Goal: Task Accomplishment & Management: Manage account settings

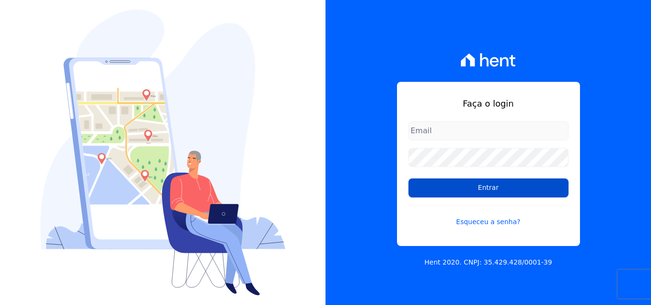
type input "[EMAIL_ADDRESS][DOMAIN_NAME]"
click at [422, 183] on input "Entrar" at bounding box center [488, 188] width 160 height 19
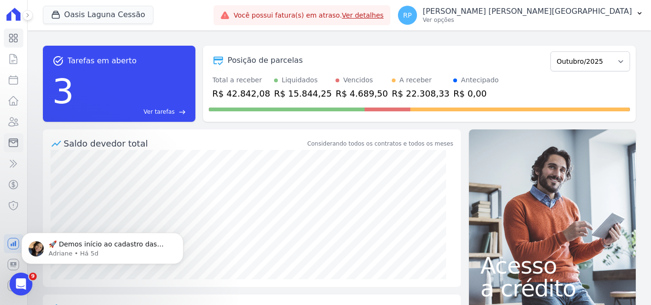
click at [14, 144] on icon at bounding box center [13, 142] width 11 height 11
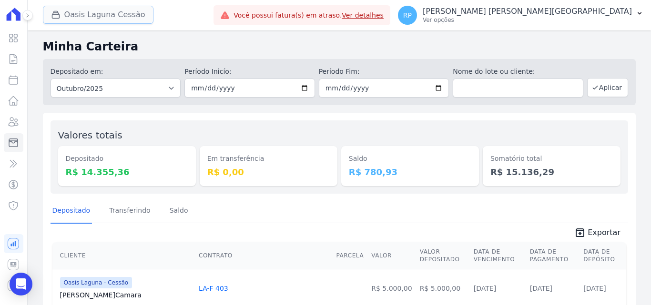
click at [77, 20] on button "Oasis Laguna Cessão" at bounding box center [98, 15] width 111 height 18
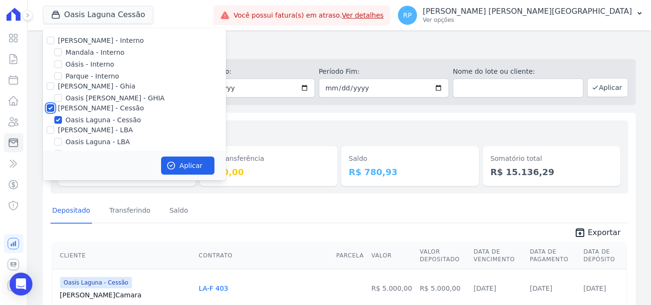
click at [49, 109] on input "Celina Guimaraes - Cessão" at bounding box center [51, 108] width 8 height 8
checkbox input "false"
drag, startPoint x: 59, startPoint y: 63, endPoint x: 60, endPoint y: 68, distance: 5.0
click at [59, 62] on input "Oásis - Interno" at bounding box center [58, 64] width 8 height 8
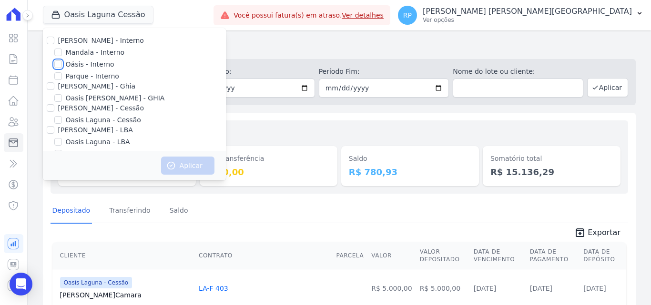
checkbox input "true"
click at [178, 167] on button "Aplicar" at bounding box center [187, 166] width 53 height 18
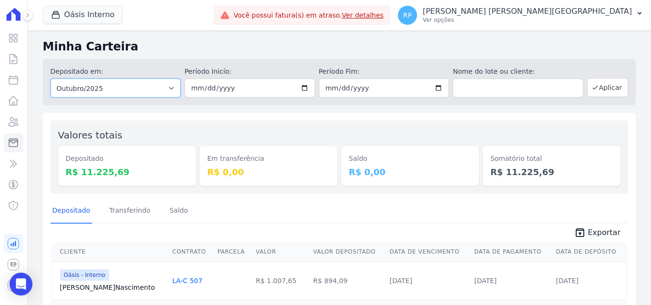
click at [157, 91] on select "Todos os meses Janeiro/2015 Fevereiro/2015 Março/2015 Abril/2015 Maio/2015 Junh…" at bounding box center [115, 88] width 131 height 19
select select "all"
click at [50, 79] on select "Todos os meses Janeiro/2015 Fevereiro/2015 Março/2015 Abril/2015 Maio/2015 Junh…" at bounding box center [115, 88] width 131 height 19
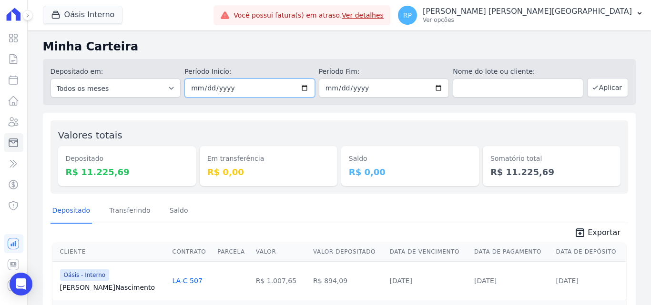
click at [303, 86] on input "date" at bounding box center [249, 88] width 131 height 19
type input "2025-10-13"
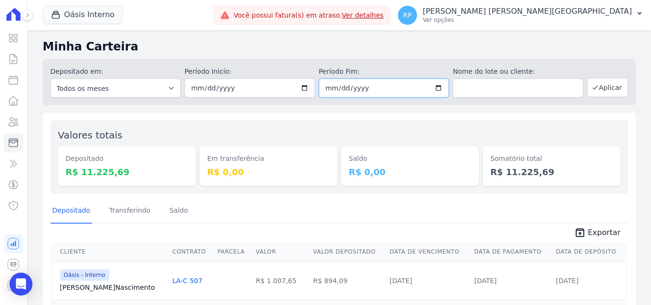
click at [436, 88] on input "date" at bounding box center [384, 88] width 131 height 19
type input "2025-10-13"
click at [606, 88] on button "Aplicar" at bounding box center [607, 87] width 41 height 19
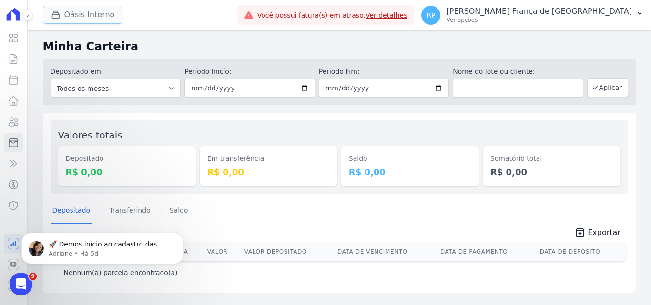
click at [72, 19] on button "Oásis Interno" at bounding box center [83, 15] width 80 height 18
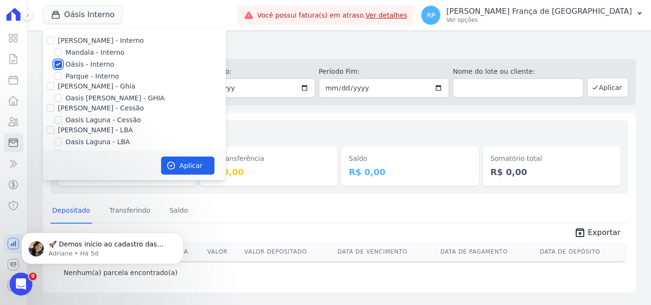
click at [58, 64] on input "Oásis - Interno" at bounding box center [58, 64] width 8 height 8
checkbox input "false"
click at [50, 87] on input "Celina Guimaraes - Ghia" at bounding box center [51, 86] width 8 height 8
checkbox input "true"
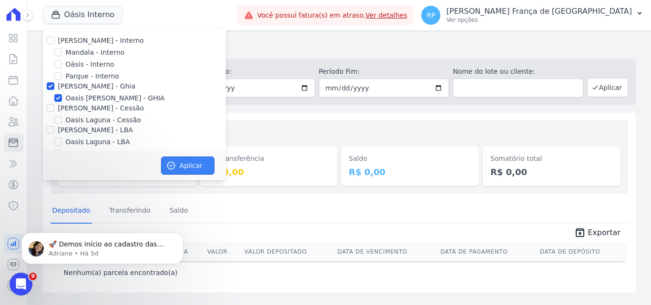
click at [191, 170] on button "Aplicar" at bounding box center [187, 166] width 53 height 18
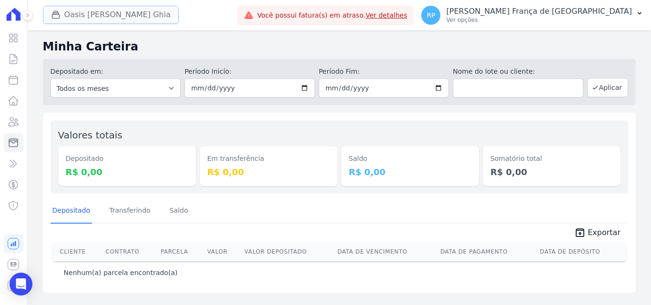
click at [100, 22] on button "Oasis Celina Guimaraes Ghia" at bounding box center [111, 15] width 136 height 18
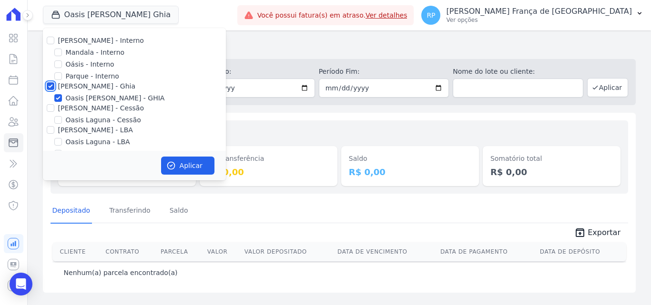
click at [50, 85] on input "Celina Guimaraes - Ghia" at bounding box center [51, 86] width 8 height 8
checkbox input "false"
click at [48, 110] on input "Celina Guimaraes - Cessão" at bounding box center [51, 108] width 8 height 8
checkbox input "true"
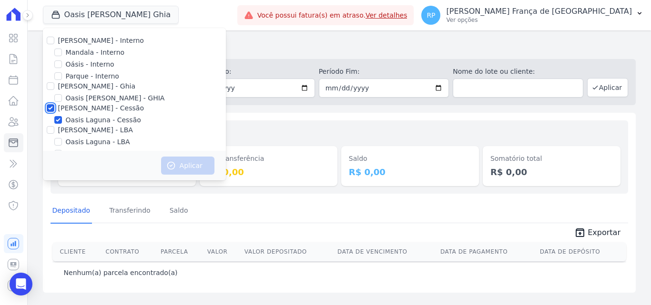
checkbox input "true"
click at [164, 166] on button "Aplicar" at bounding box center [187, 166] width 53 height 18
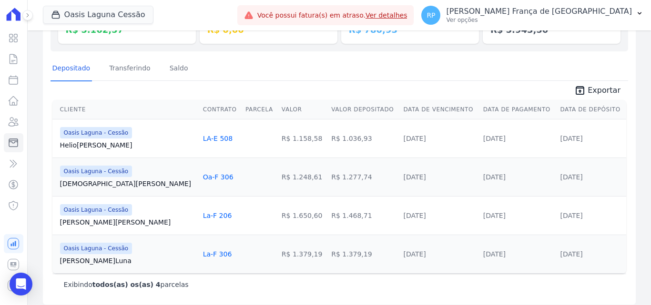
scroll to position [143, 0]
click at [607, 87] on span "Exportar" at bounding box center [603, 89] width 33 height 11
click at [106, 16] on button "Oasis Laguna Cessão" at bounding box center [98, 15] width 111 height 18
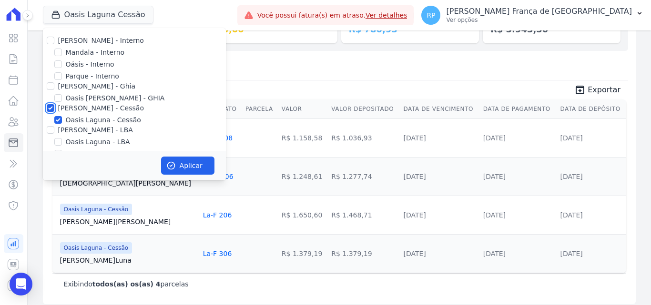
click at [50, 106] on input "Celina Guimaraes - Cessão" at bounding box center [51, 108] width 8 height 8
checkbox input "false"
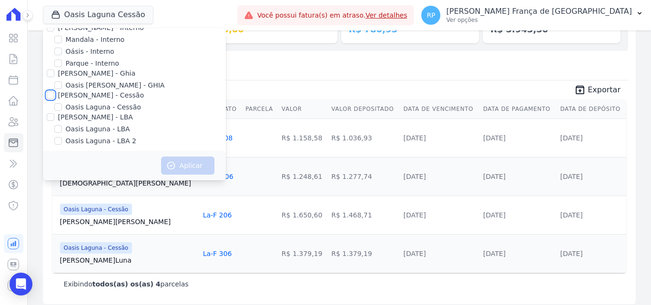
scroll to position [16, 0]
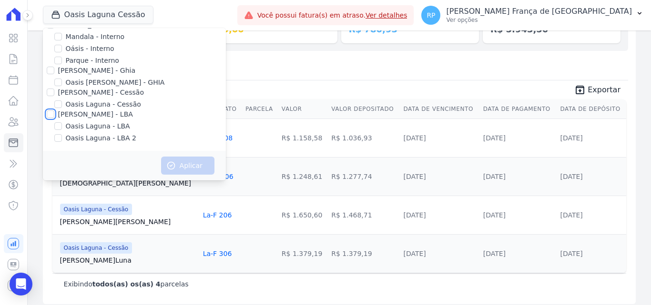
click at [50, 116] on input "Celina Guimaraes - LBA" at bounding box center [51, 115] width 8 height 8
checkbox input "true"
click at [199, 160] on button "Aplicar" at bounding box center [187, 166] width 53 height 18
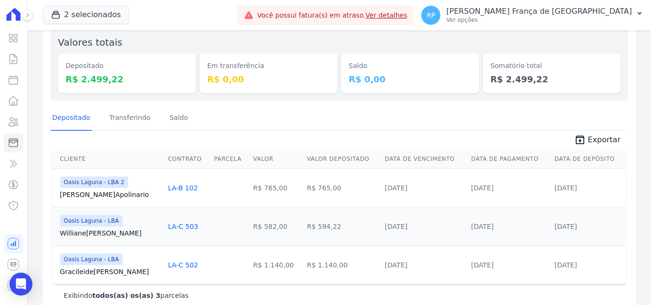
scroll to position [111, 0]
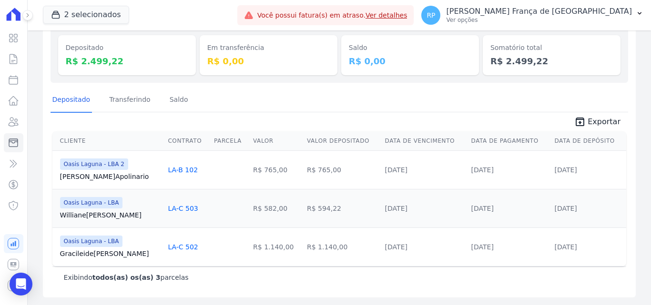
click at [581, 124] on icon "unarchive" at bounding box center [579, 121] width 11 height 11
